Goal: Transaction & Acquisition: Purchase product/service

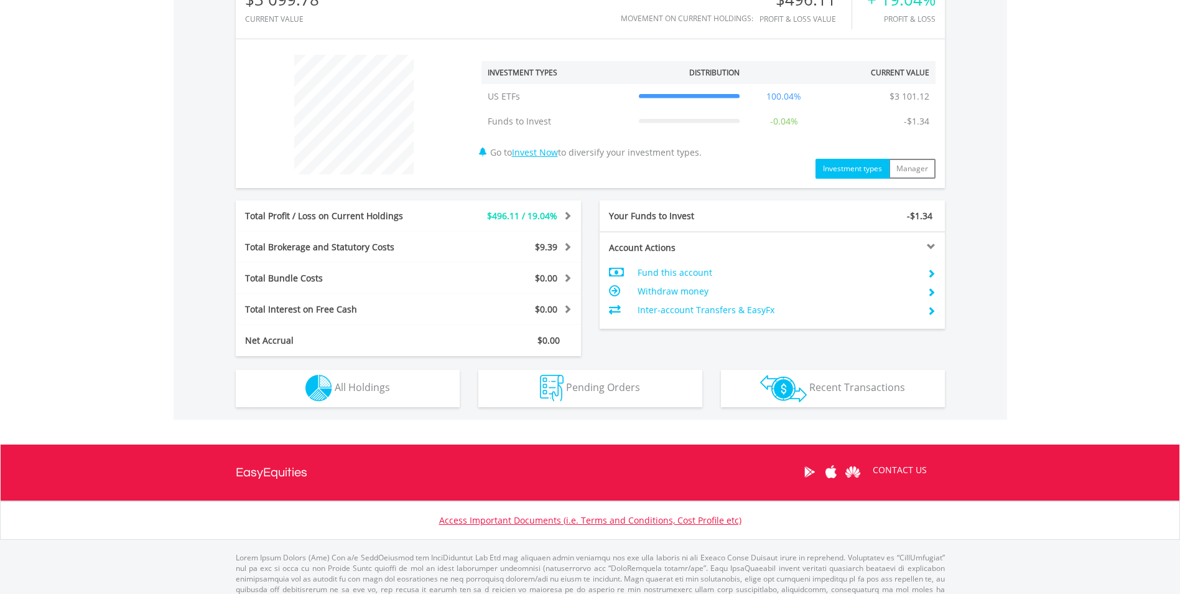
scroll to position [436, 0]
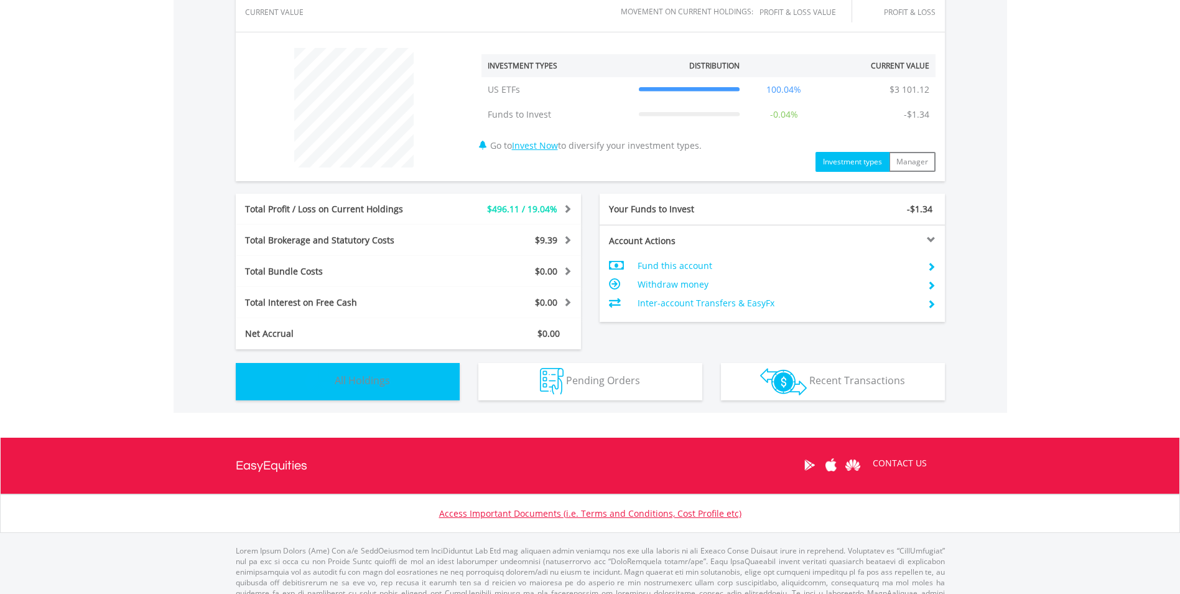
click at [419, 388] on button "Holdings All Holdings" at bounding box center [348, 381] width 224 height 37
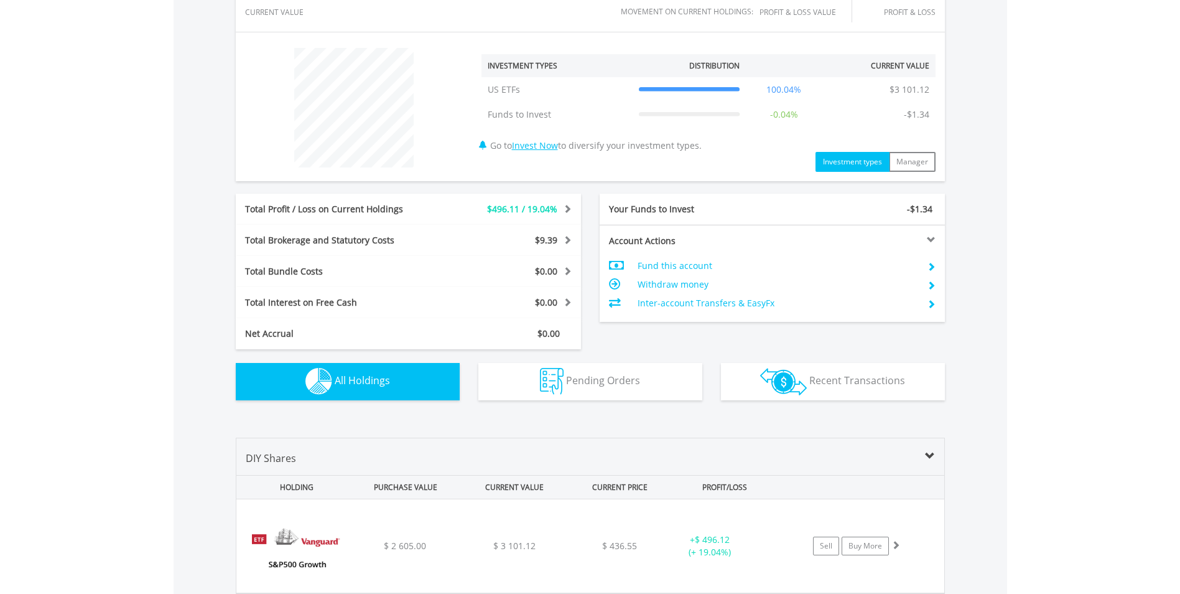
scroll to position [665, 0]
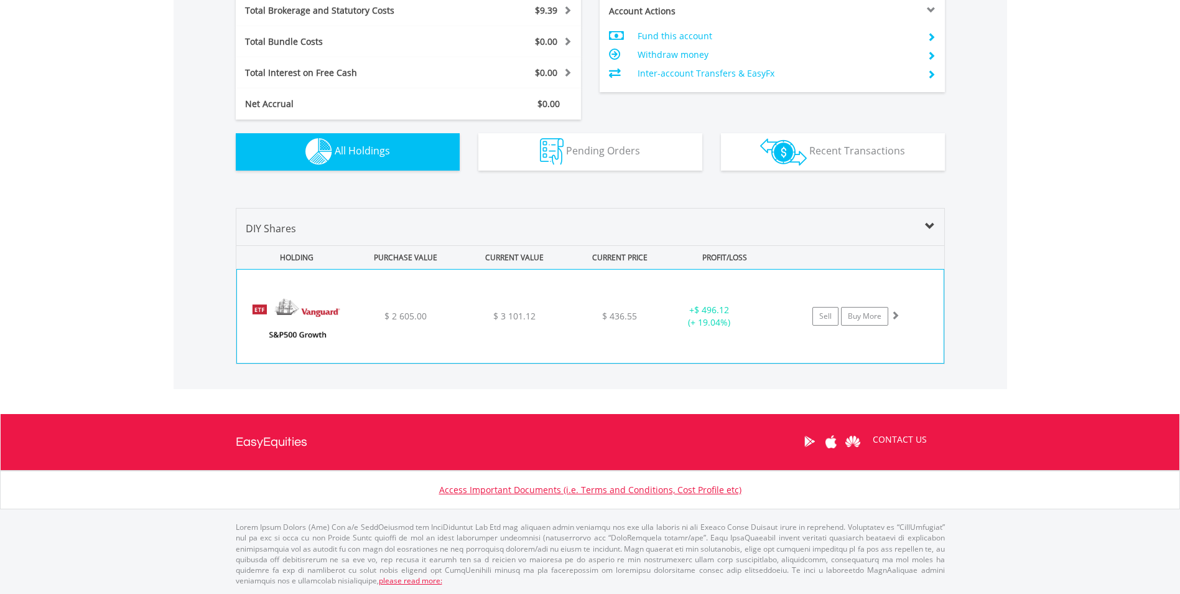
click at [493, 311] on span "$ 3 101.12" at bounding box center [514, 316] width 42 height 12
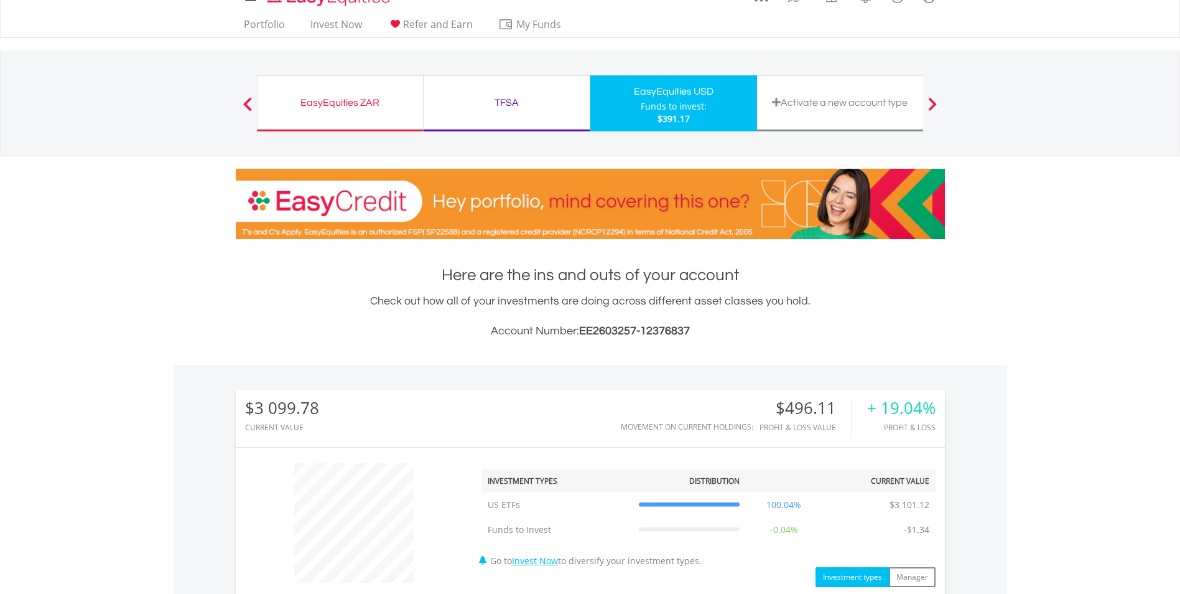
scroll to position [0, 0]
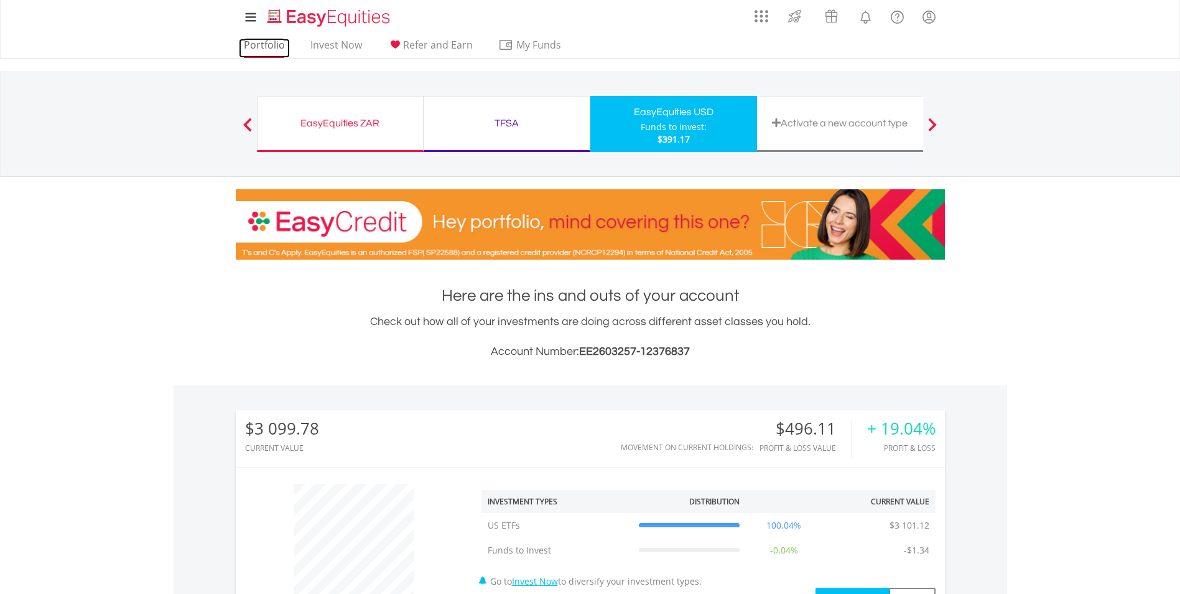
click at [272, 45] on link "Portfolio" at bounding box center [264, 48] width 51 height 19
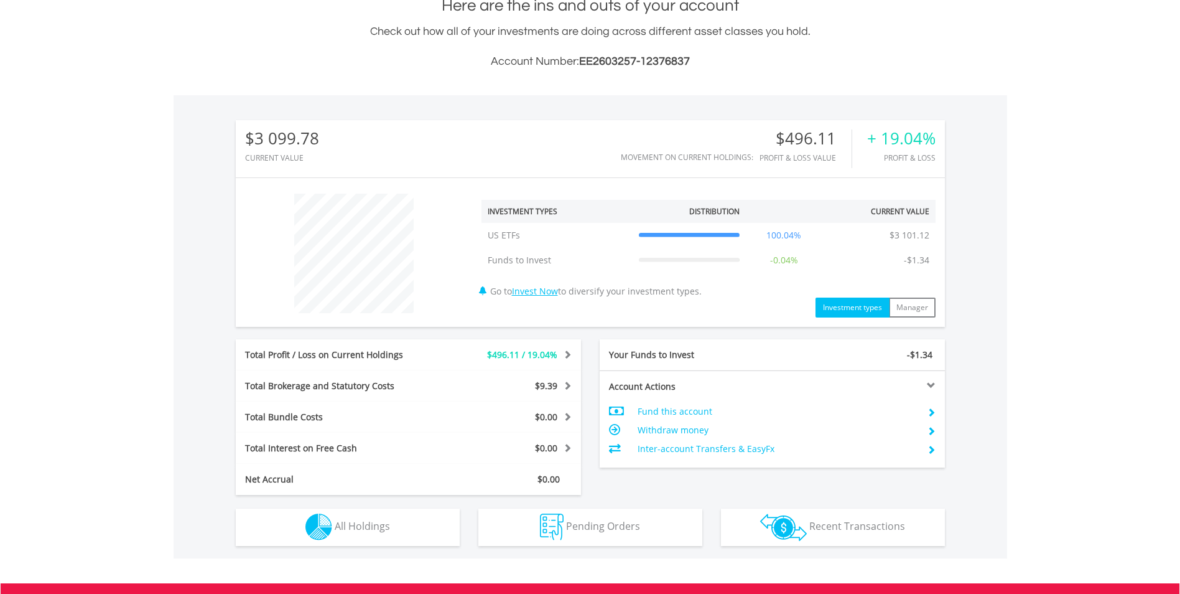
scroll to position [119, 236]
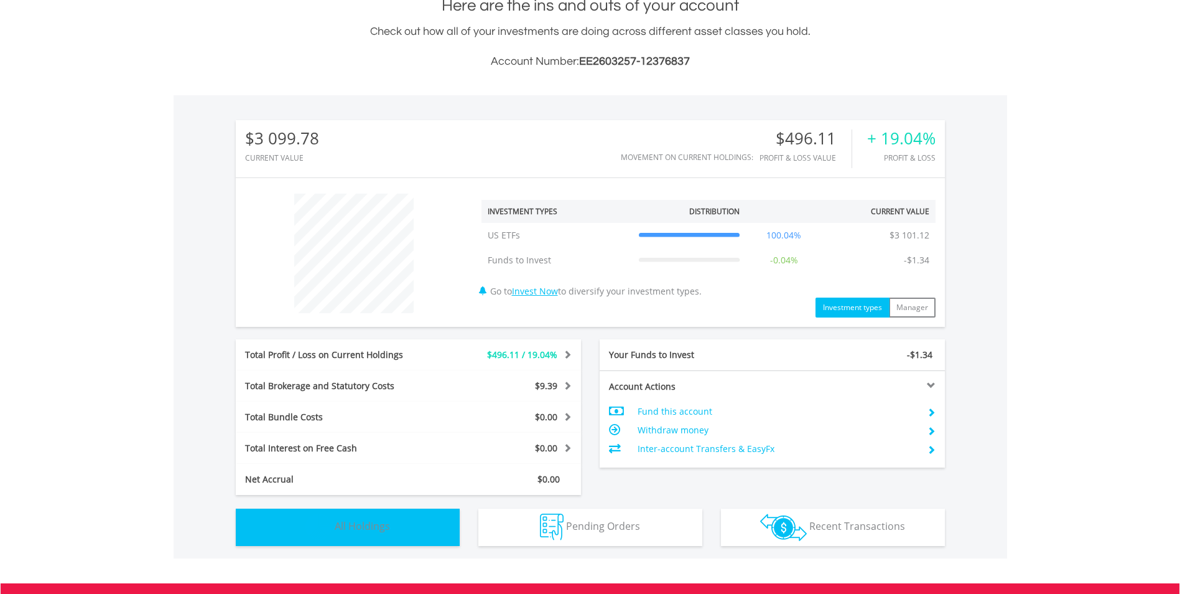
click at [423, 528] on button "Holdings All Holdings" at bounding box center [348, 526] width 224 height 37
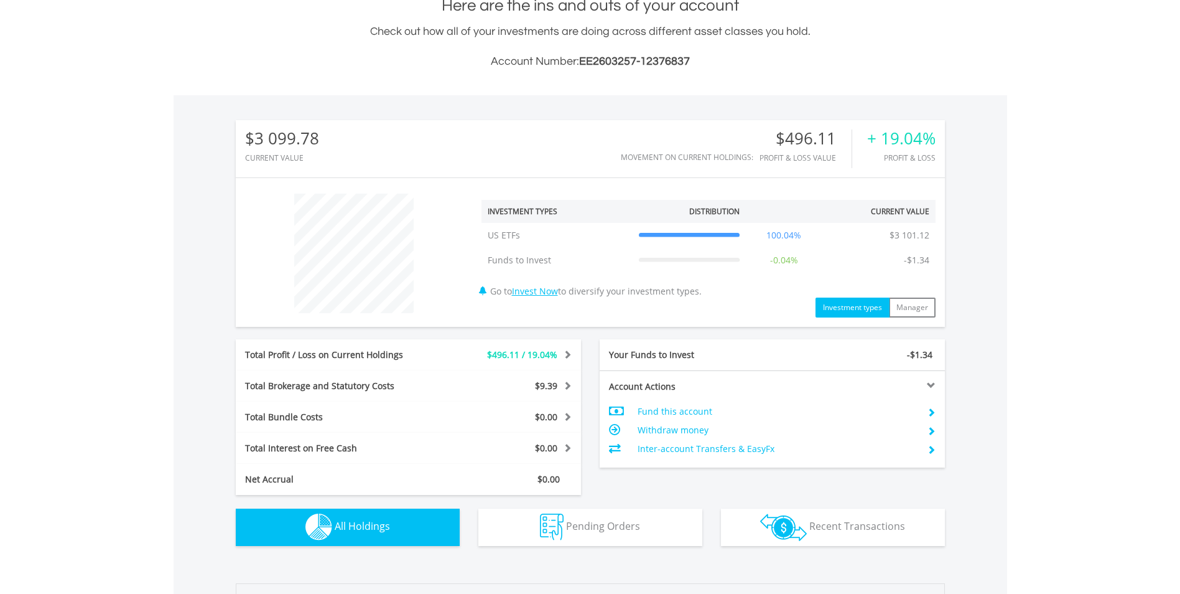
scroll to position [665, 0]
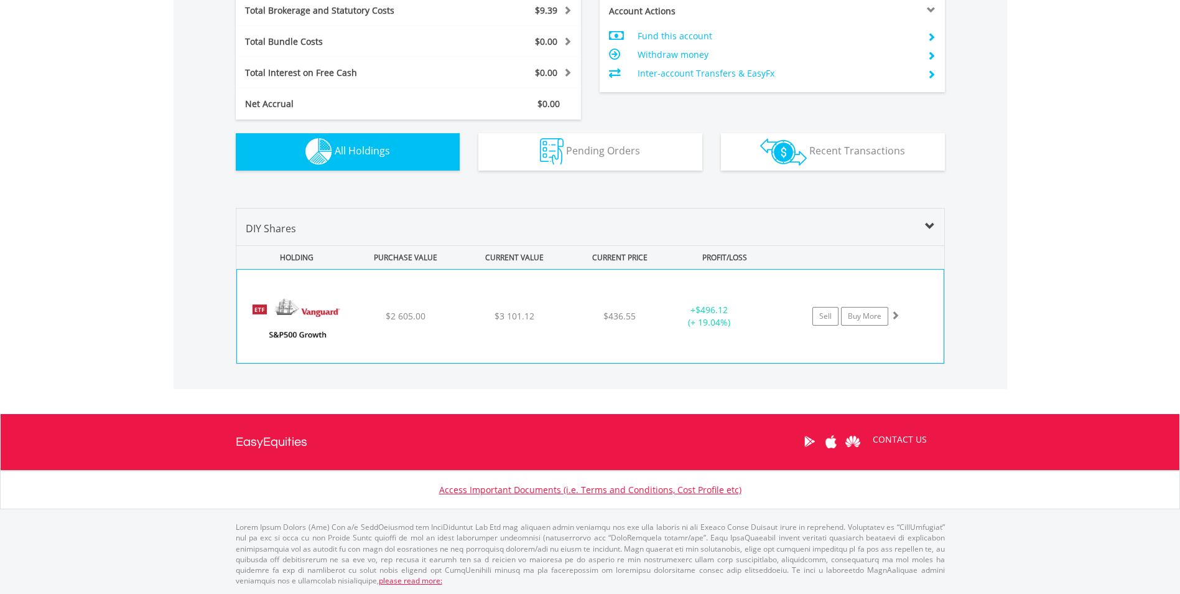
click at [529, 327] on div "﻿ Vanguard S&P 500 Growth ETF $2 605.00 $3 101.12 $436.55 + $496.12 (+ 19.04%) …" at bounding box center [590, 315] width 707 height 93
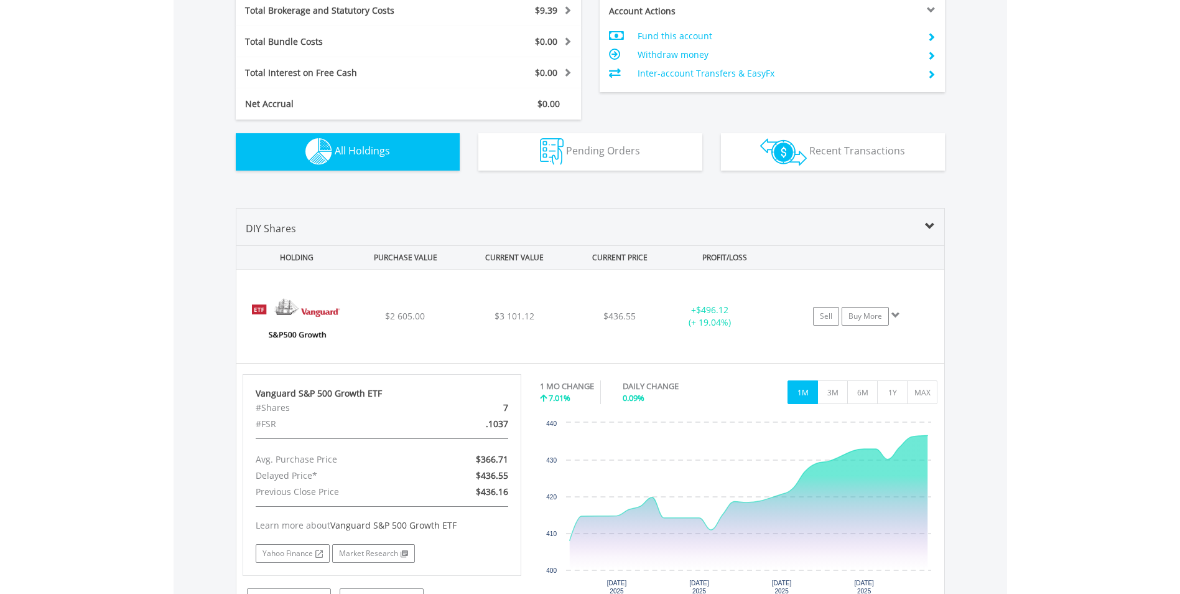
drag, startPoint x: 1014, startPoint y: 468, endPoint x: 1098, endPoint y: 54, distance: 422.7
click at [1098, 54] on body "My Investments Invest Now New Listings Sell My Recurring Investments Pending Or…" at bounding box center [590, 97] width 1180 height 1524
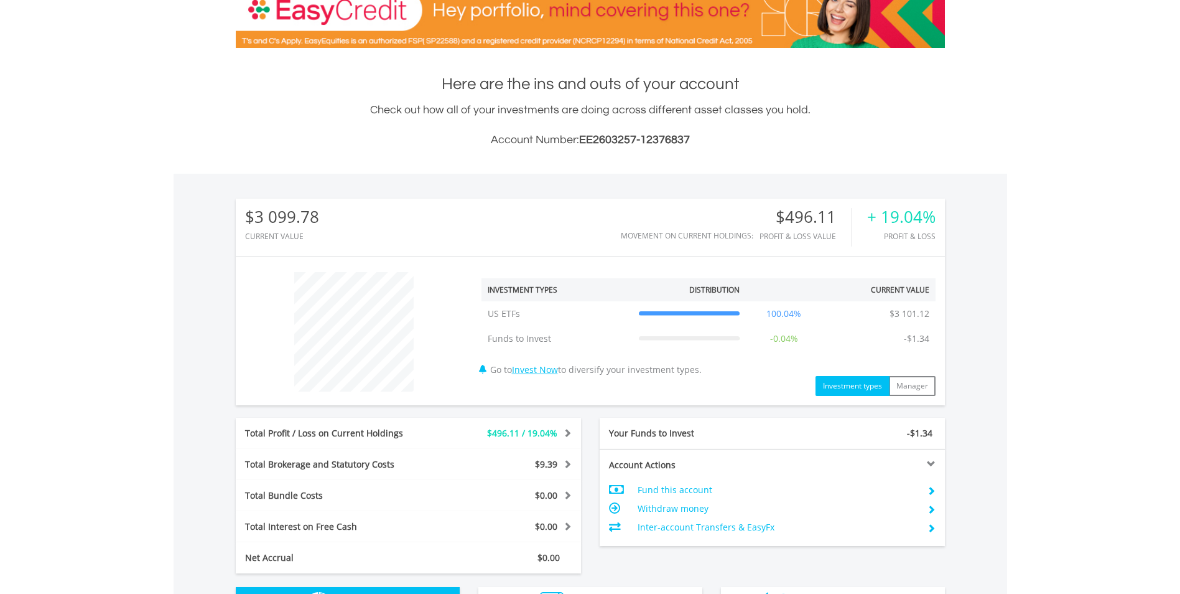
scroll to position [0, 0]
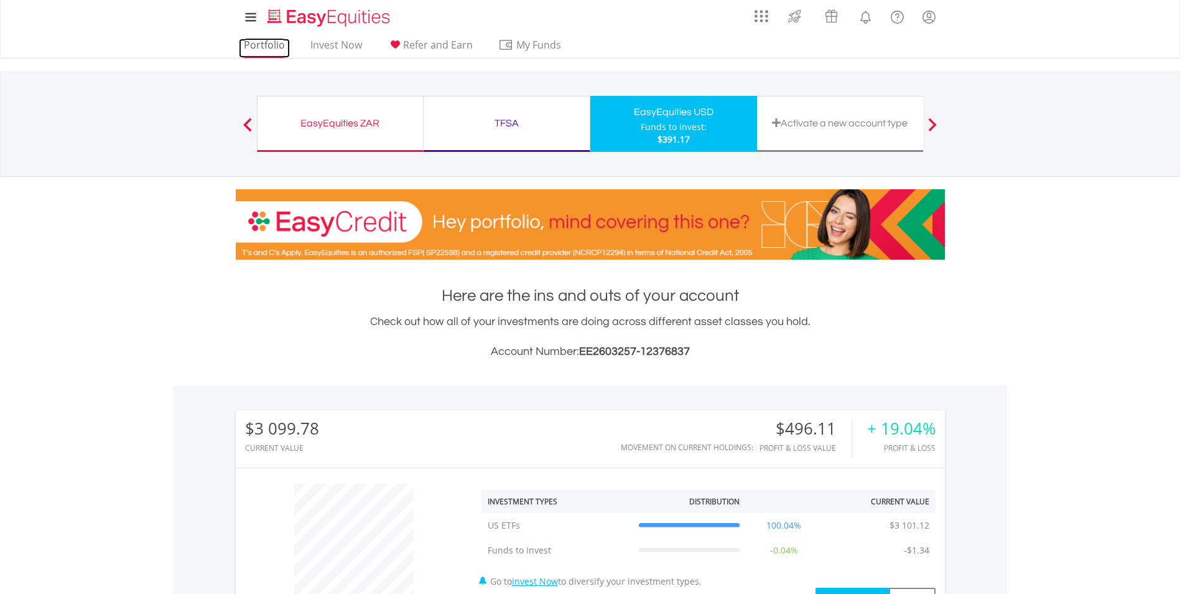
click at [281, 47] on link "Portfolio" at bounding box center [264, 48] width 51 height 19
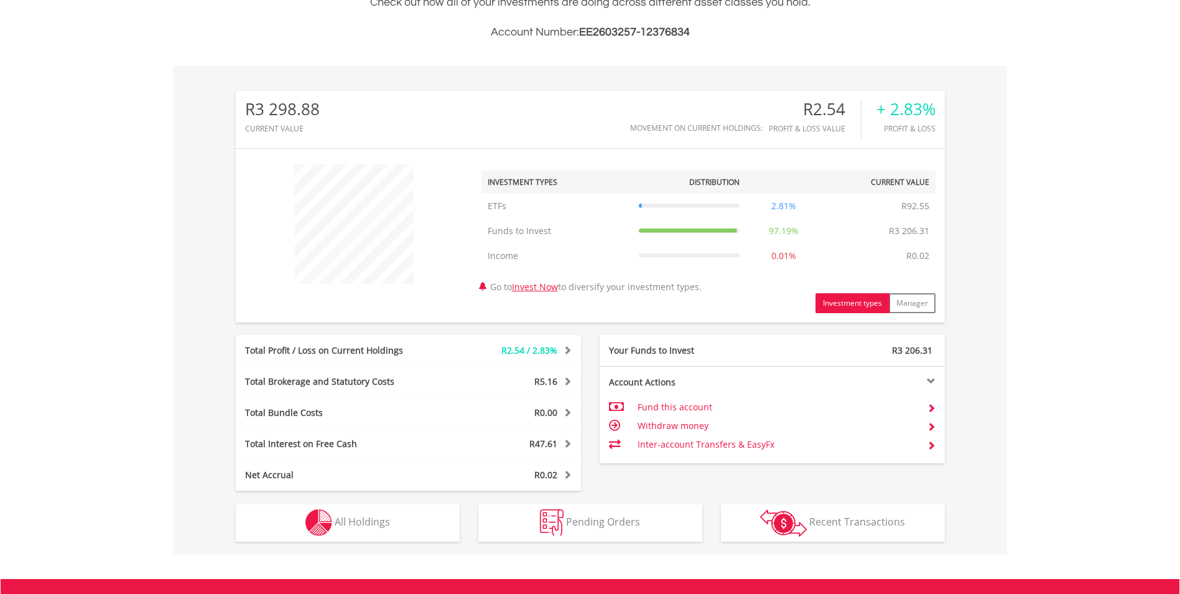
scroll to position [373, 0]
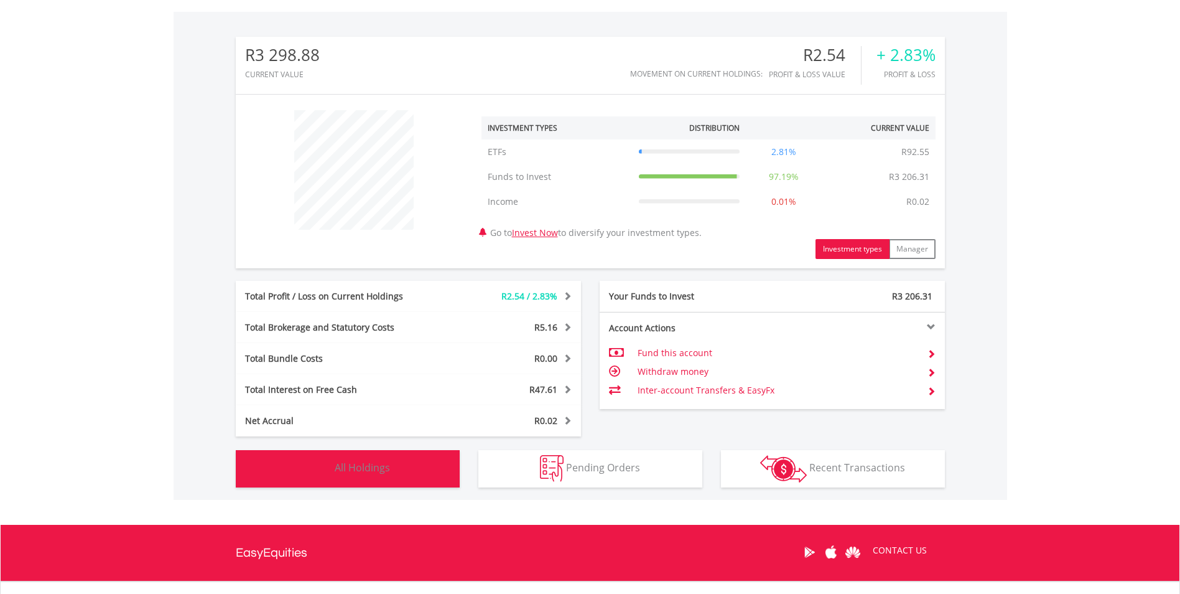
click at [367, 460] on span "All Holdings" at bounding box center [362, 467] width 55 height 14
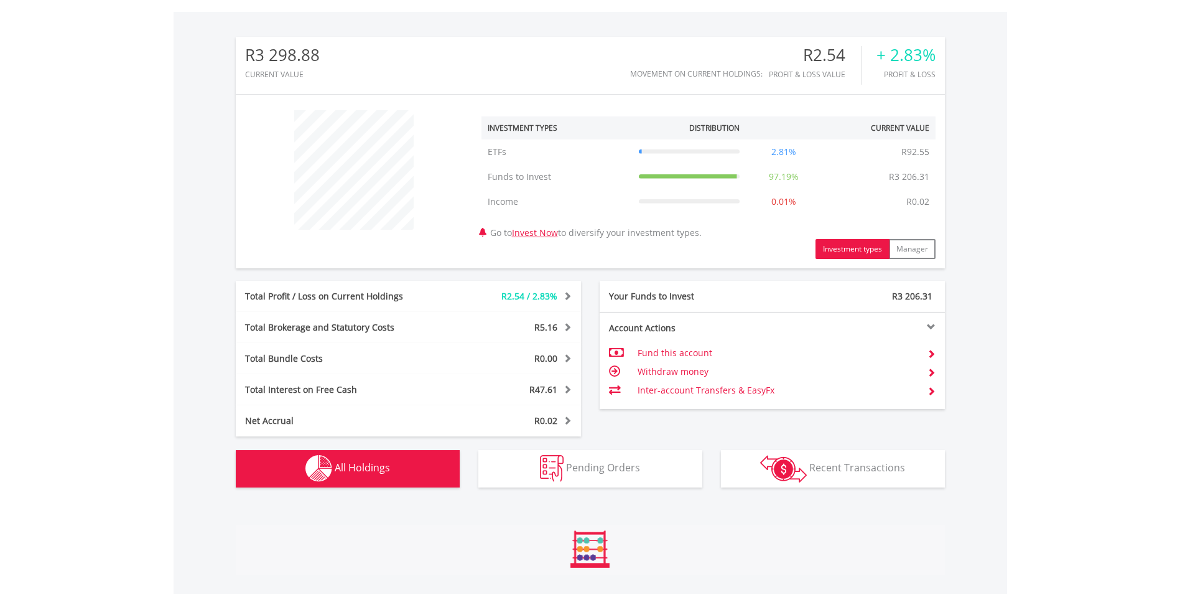
scroll to position [681, 0]
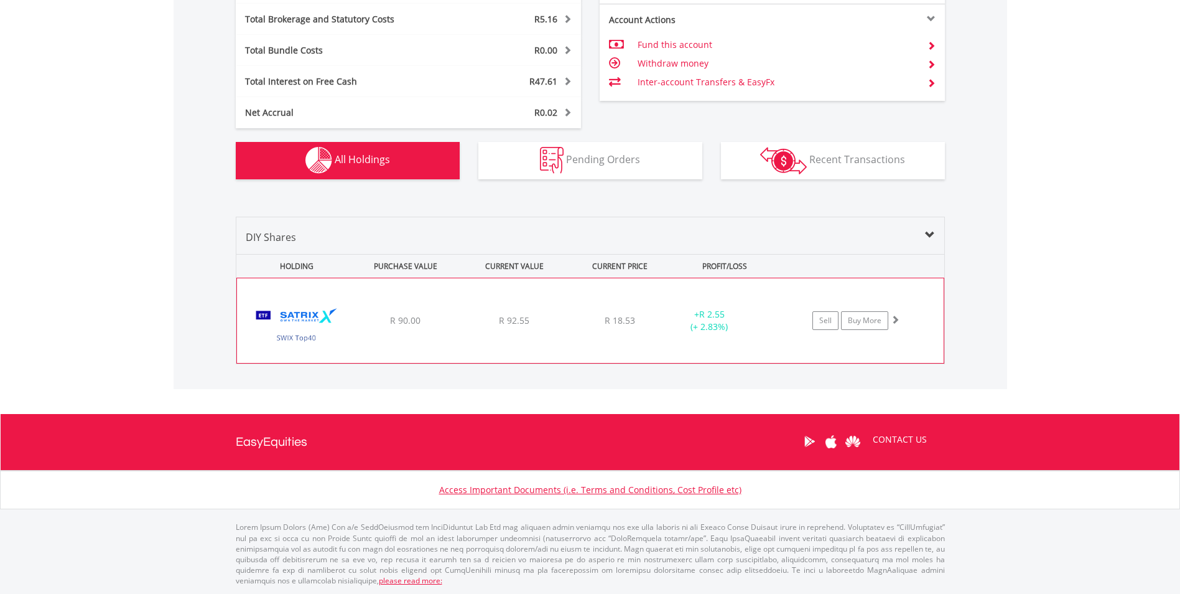
click at [408, 339] on div "﻿ Satrix SWIX Top 40 ETF R 90.00 R 92.55 R 18.53 + R 2.55 (+ 2.83%) Sell Buy Mo…" at bounding box center [590, 320] width 707 height 85
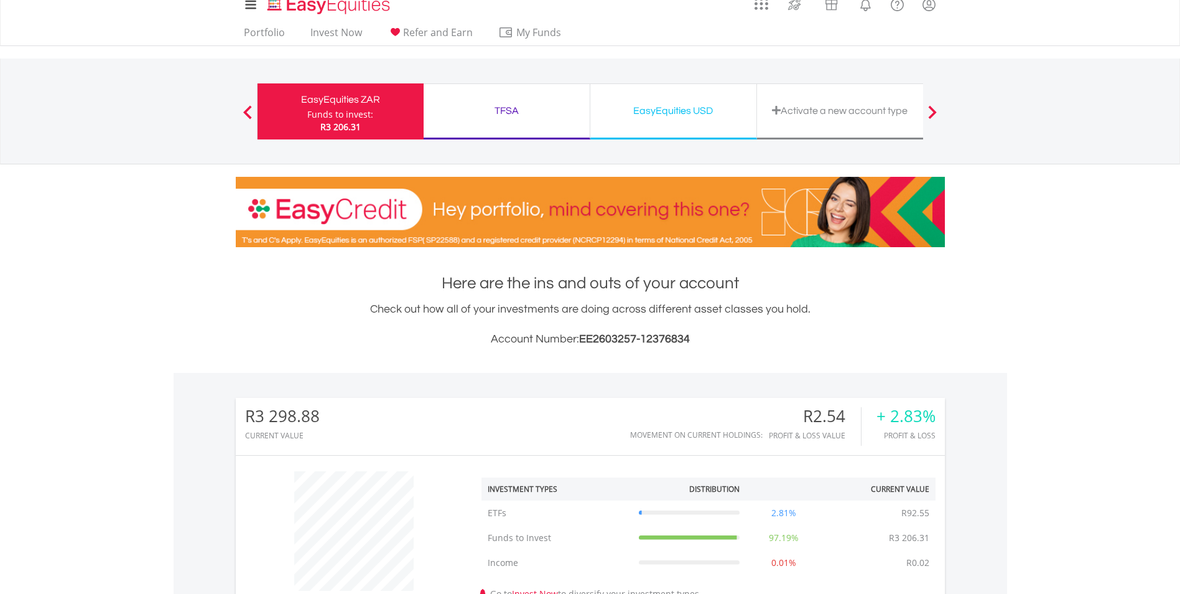
scroll to position [0, 0]
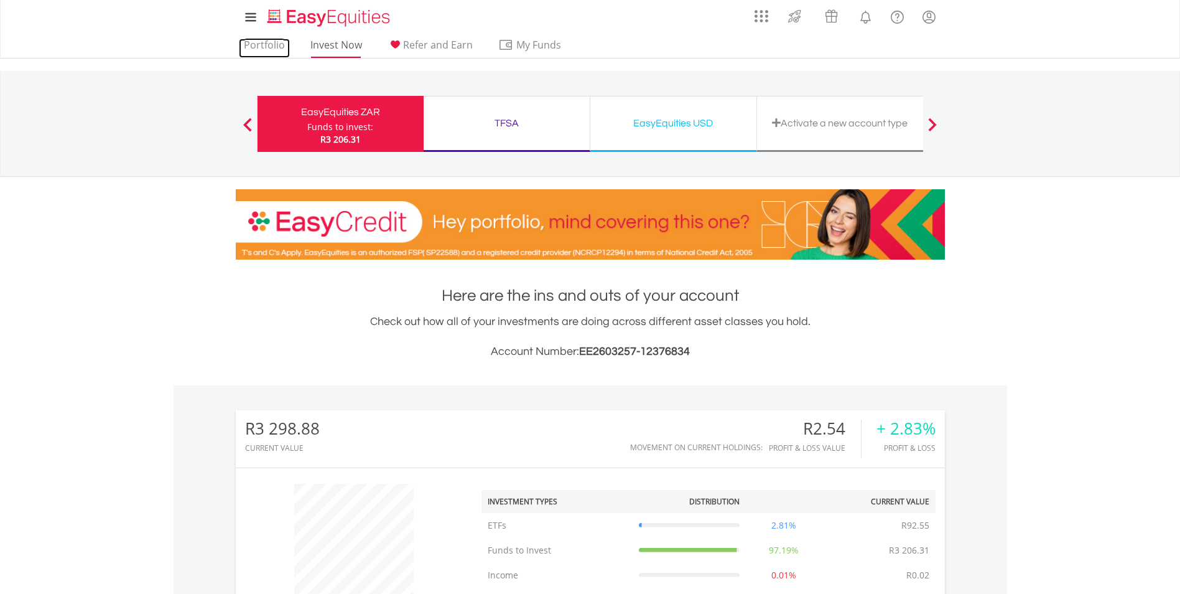
drag, startPoint x: 263, startPoint y: 47, endPoint x: 311, endPoint y: 55, distance: 49.3
click at [263, 47] on link "Portfolio" at bounding box center [264, 48] width 51 height 19
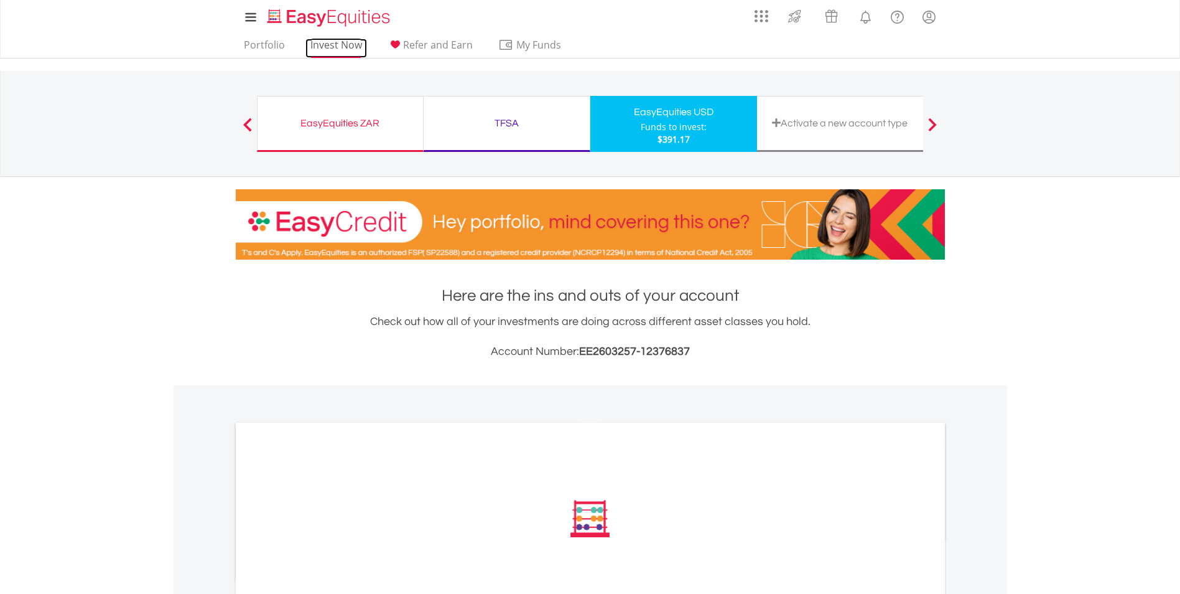
click at [346, 54] on link "Invest Now" at bounding box center [337, 48] width 62 height 19
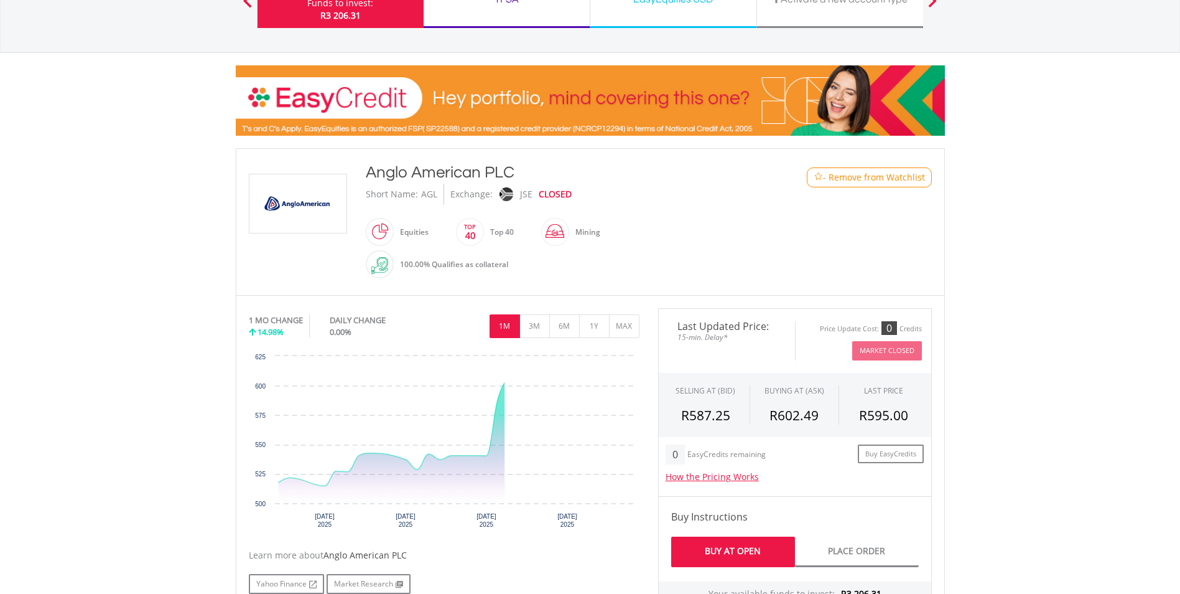
scroll to position [187, 0]
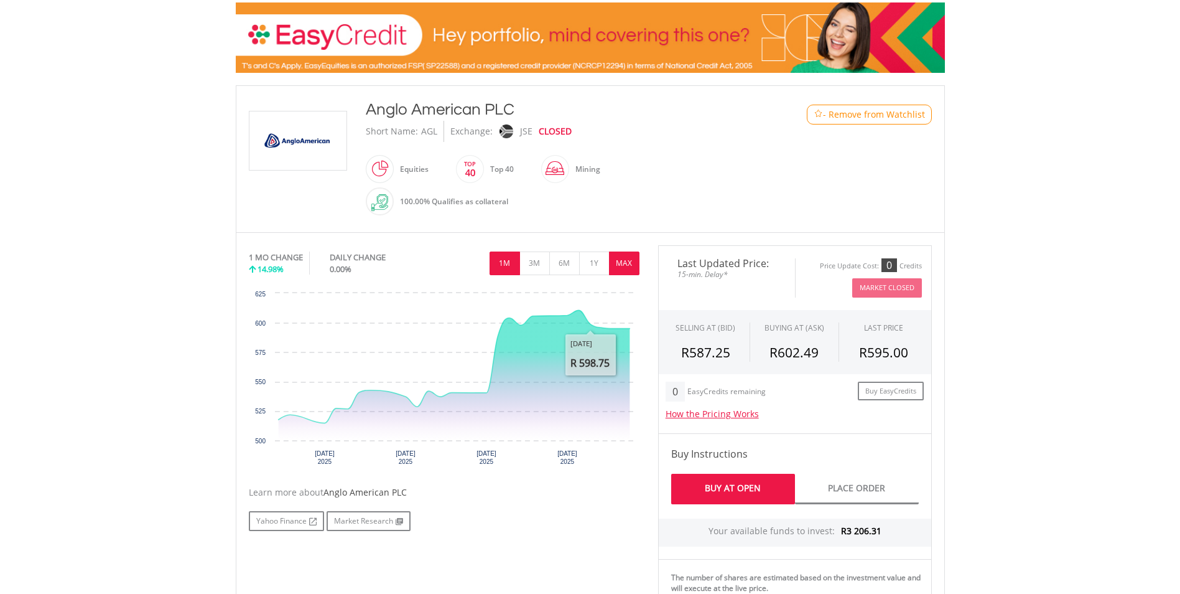
click at [627, 259] on button "MAX" at bounding box center [624, 263] width 30 height 24
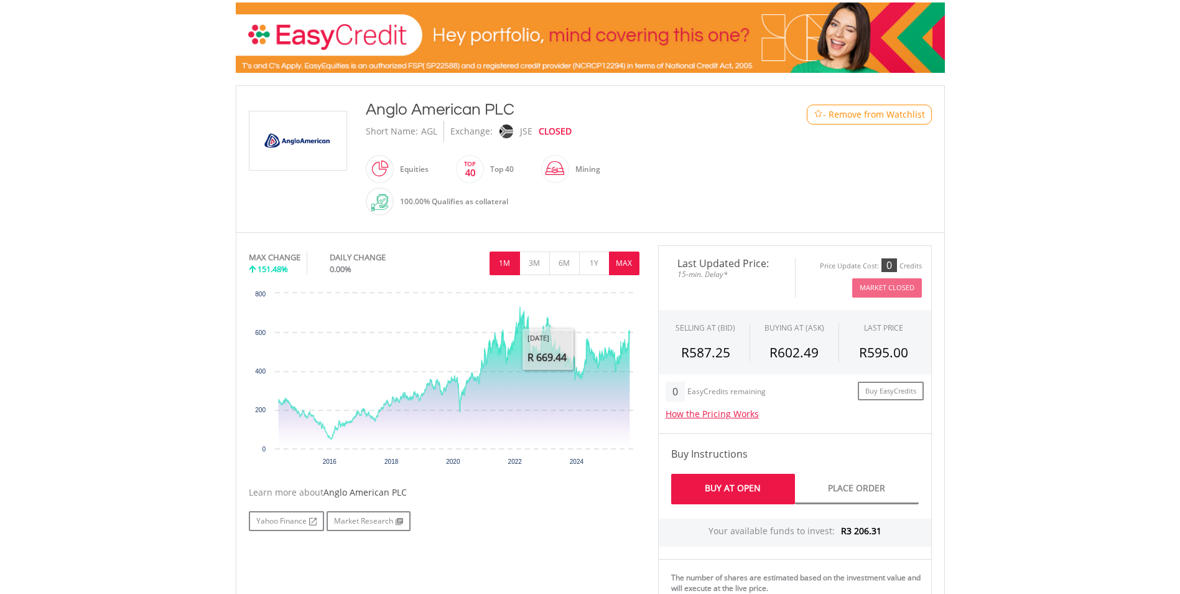
click at [506, 268] on button "1M" at bounding box center [505, 263] width 30 height 24
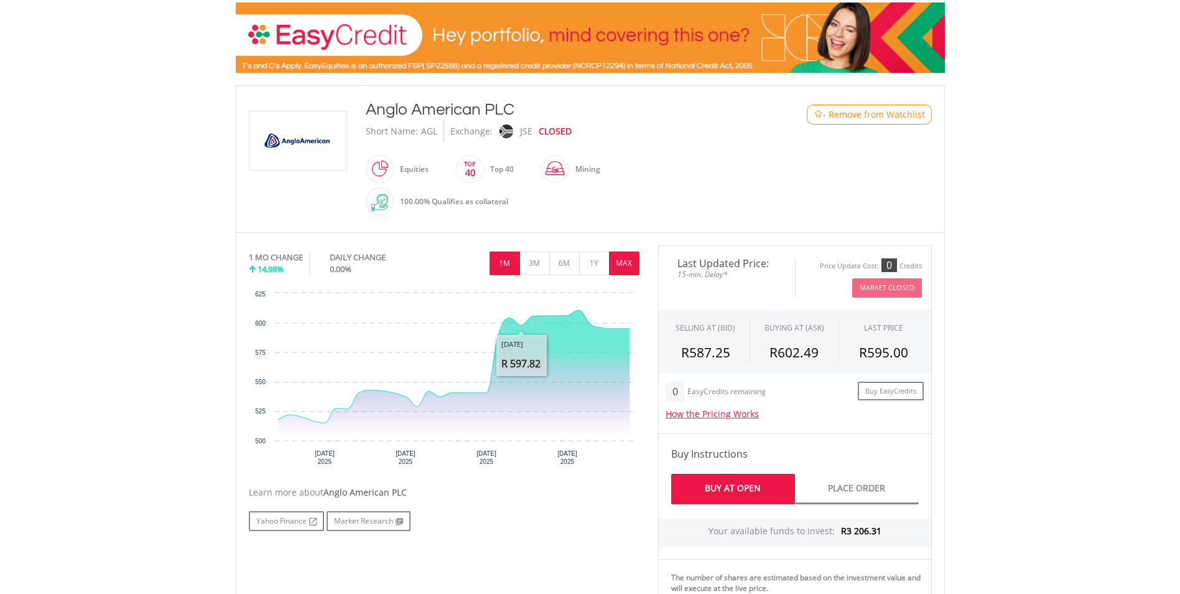
click at [624, 264] on button "MAX" at bounding box center [624, 263] width 30 height 24
